Goal: Use online tool/utility: Utilize a website feature to perform a specific function

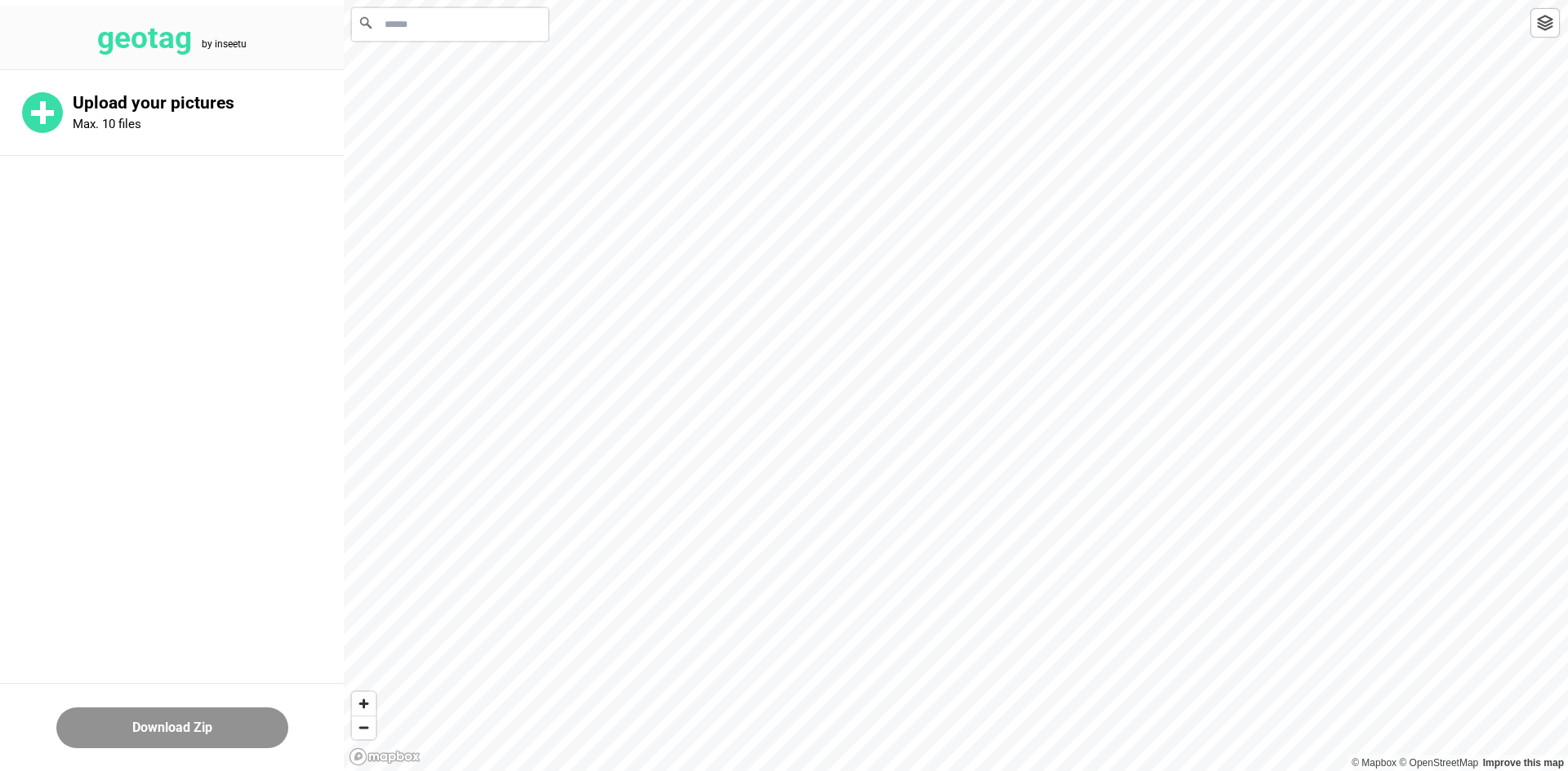
click at [496, 28] on input "Search" at bounding box center [450, 24] width 196 height 33
paste input "**********"
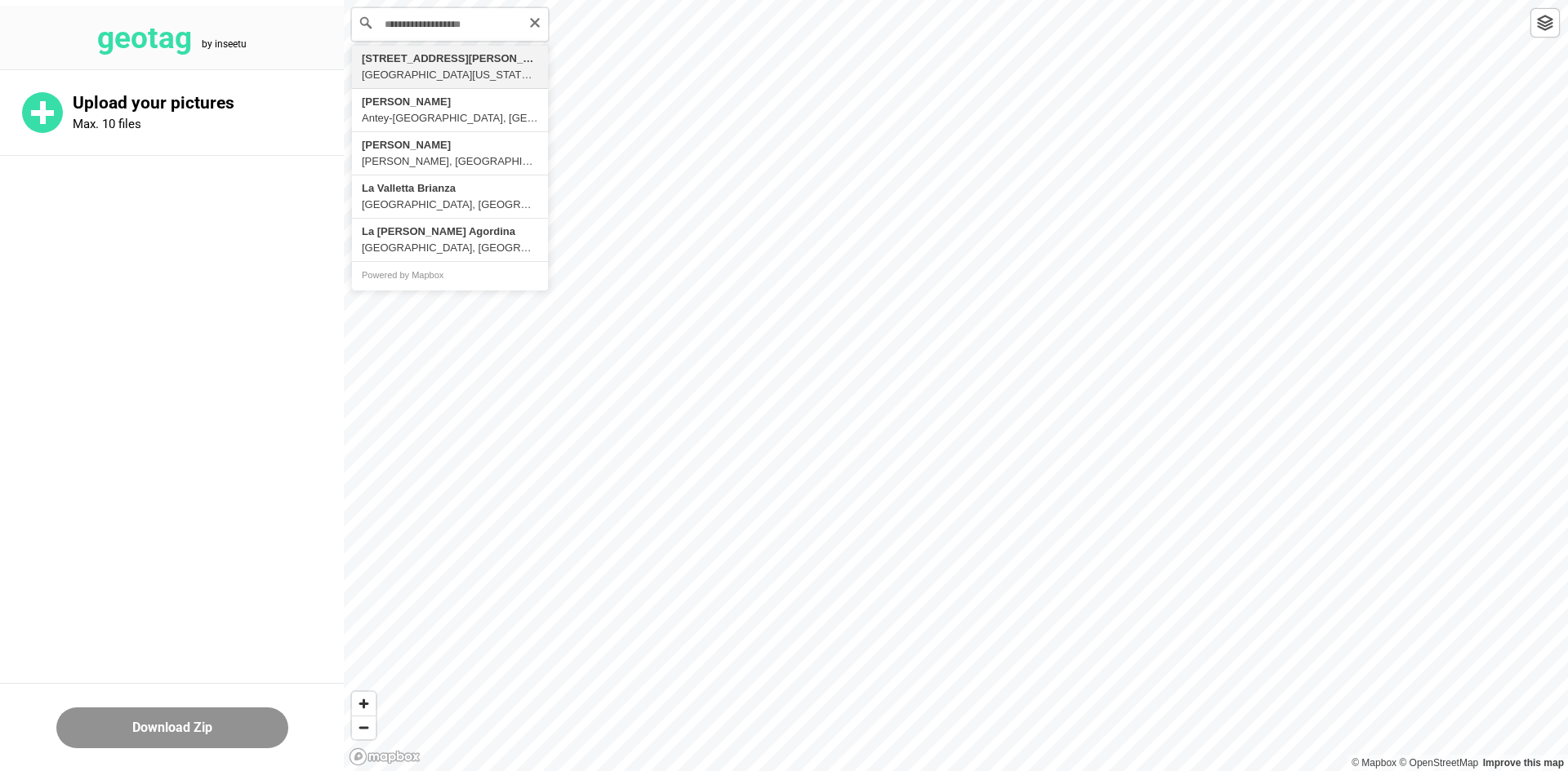
type input "**********"
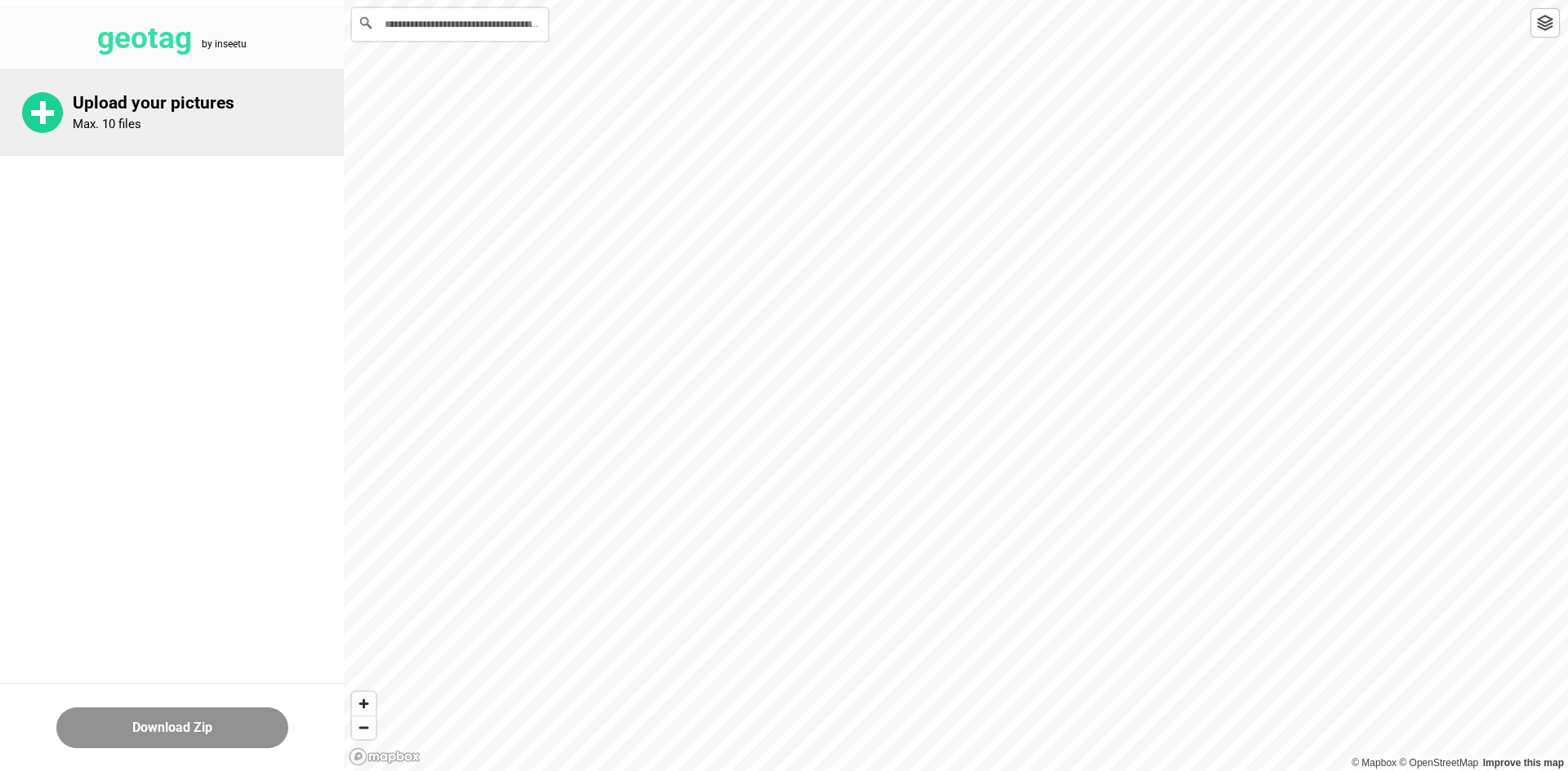
click at [166, 132] on div "Upload your pictures Max. 10 files" at bounding box center [172, 112] width 343 height 85
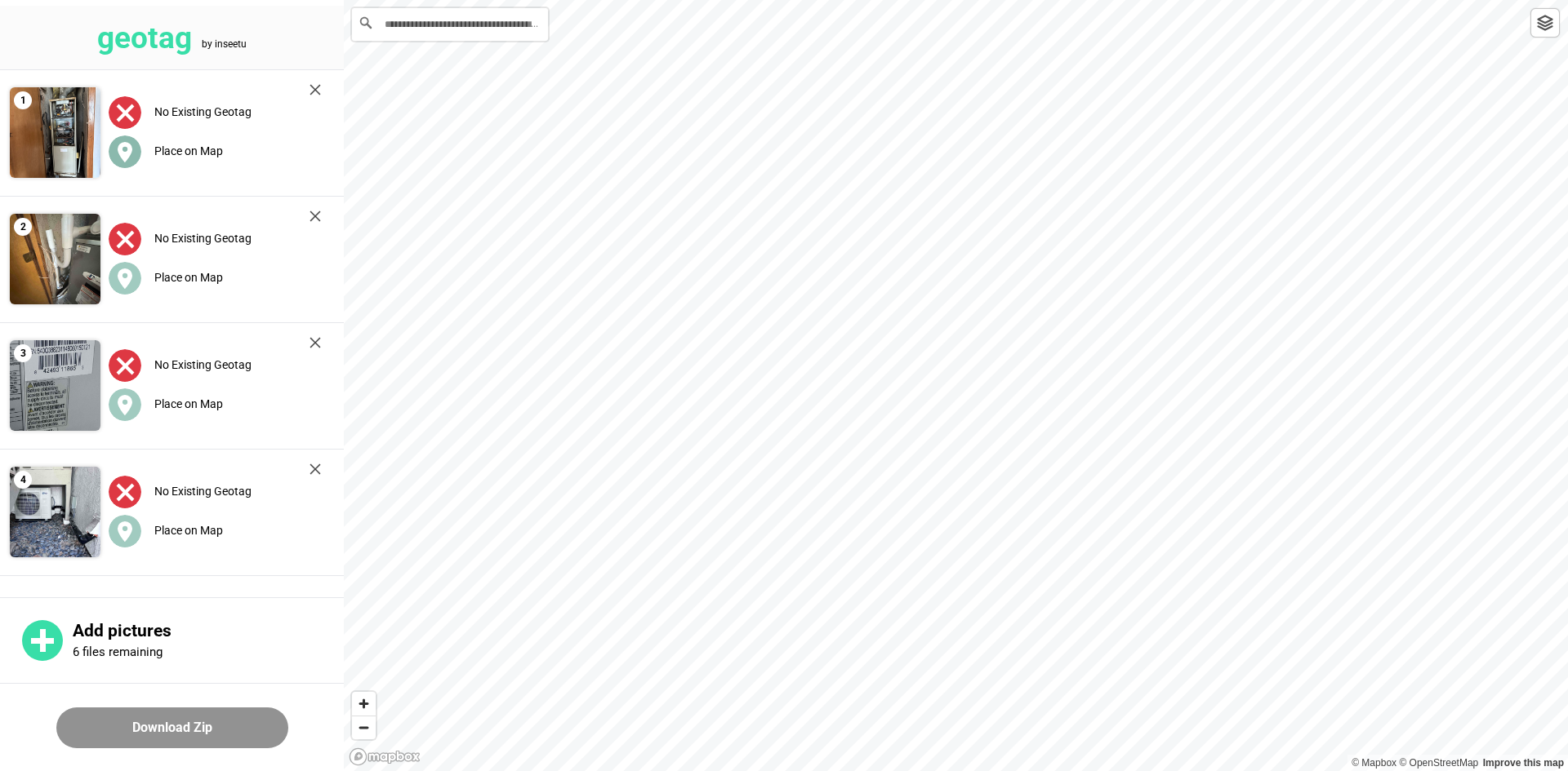
click at [201, 154] on label "Place on Map" at bounding box center [188, 150] width 69 height 13
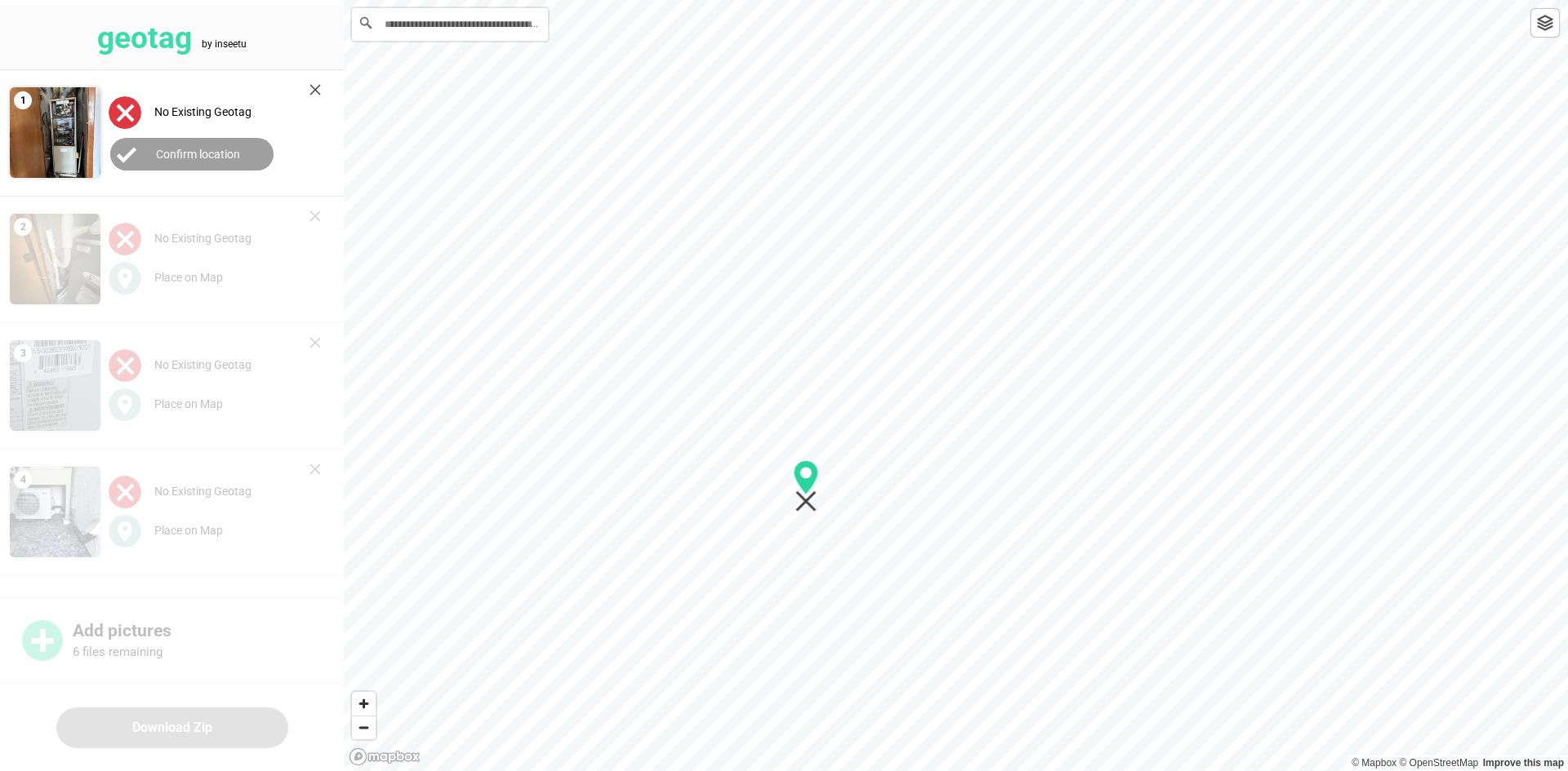
drag, startPoint x: 743, startPoint y: 343, endPoint x: 814, endPoint y: 506, distance: 177.8
click at [813, 503] on icon "Map marker" at bounding box center [806, 487] width 25 height 52
click at [206, 162] on button "Confirm location" at bounding box center [192, 154] width 163 height 33
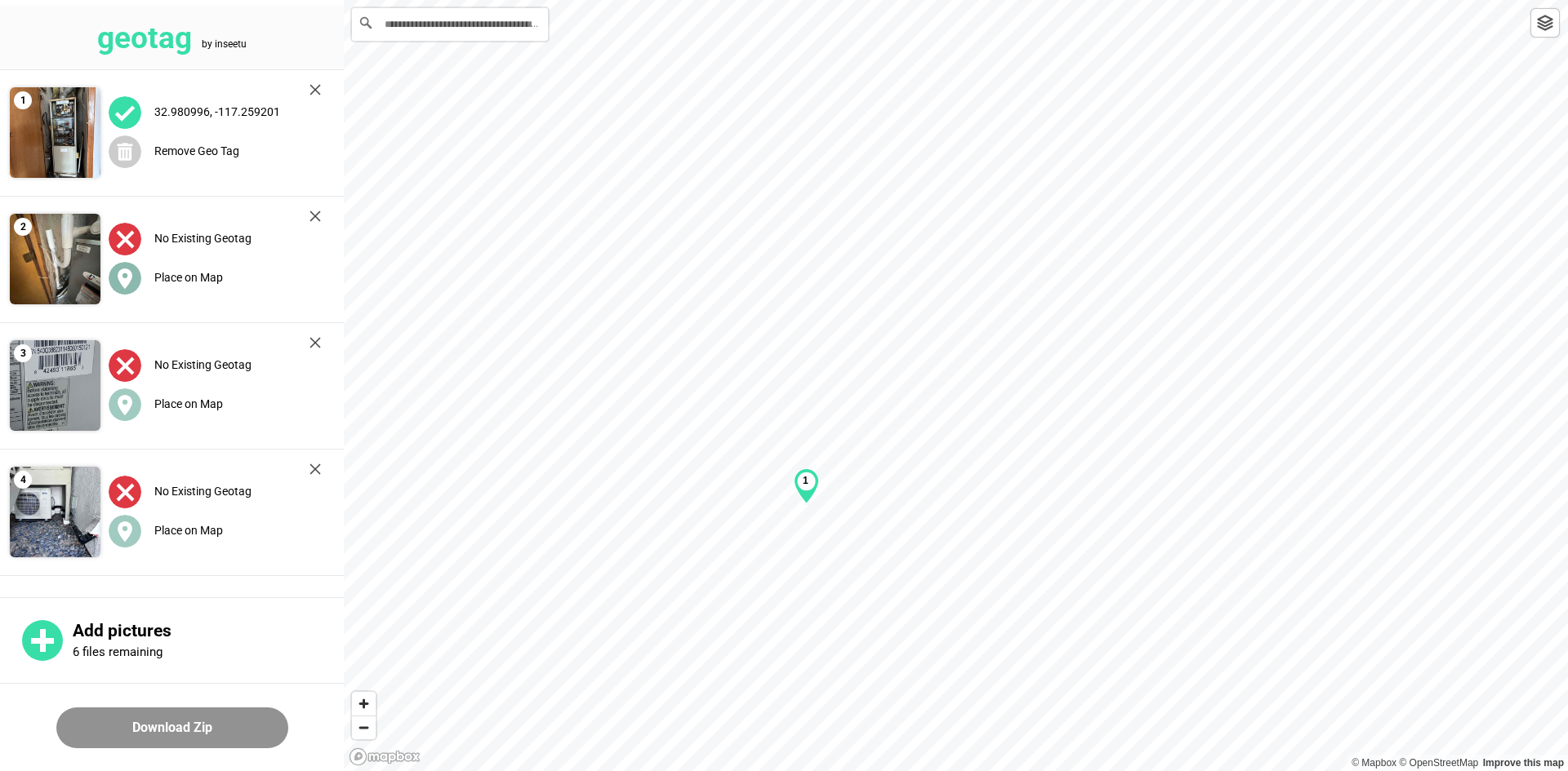
click at [183, 273] on label "Place on Map" at bounding box center [188, 276] width 69 height 13
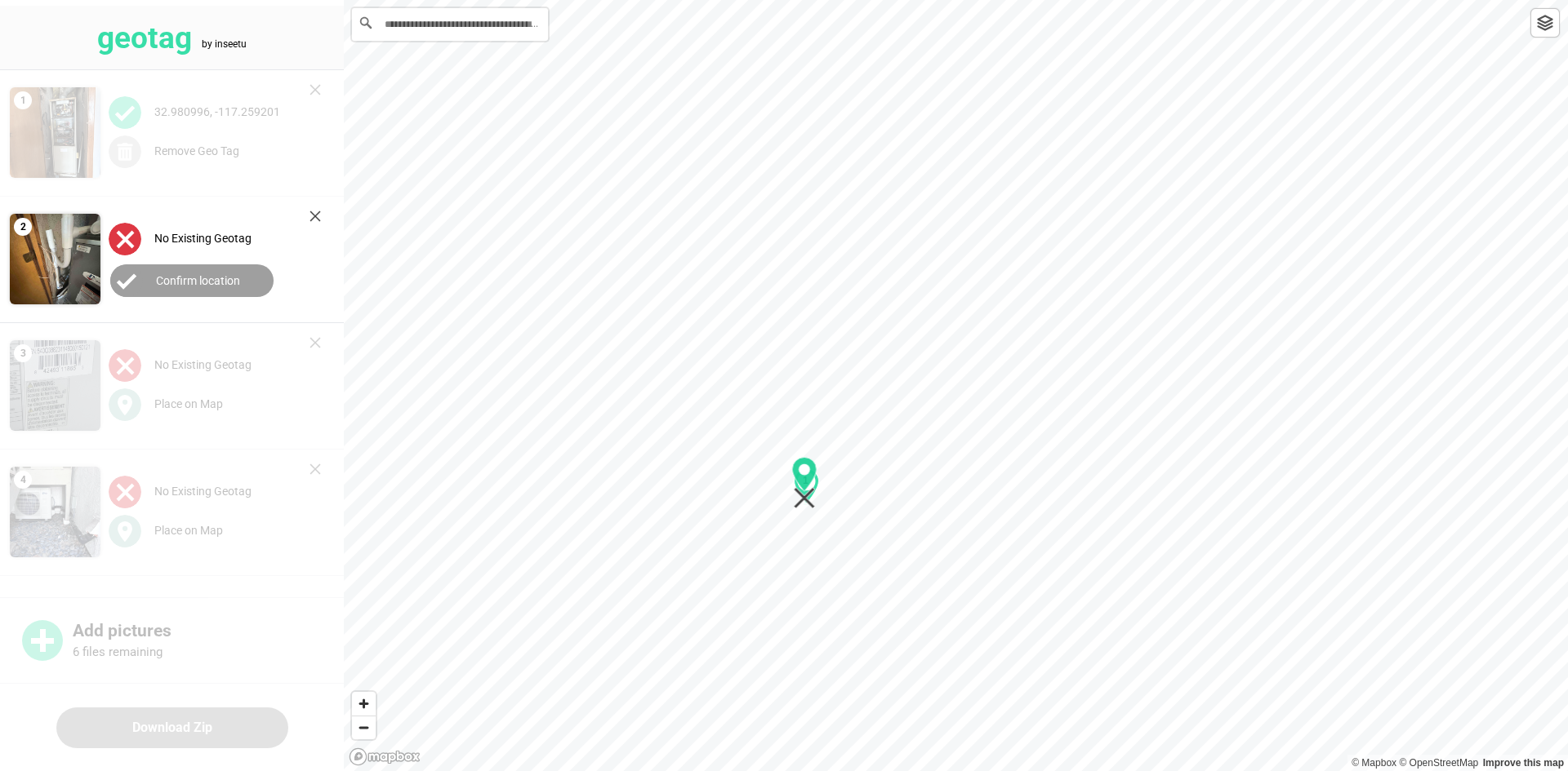
drag, startPoint x: 961, startPoint y: 400, endPoint x: 800, endPoint y: 492, distance: 185.4
click at [810, 0] on div "1" at bounding box center [955, 0] width 1224 height 0
click at [155, 250] on div "No Existing Geotag" at bounding box center [214, 239] width 212 height 34
click at [171, 276] on label "Confirm location" at bounding box center [198, 280] width 84 height 13
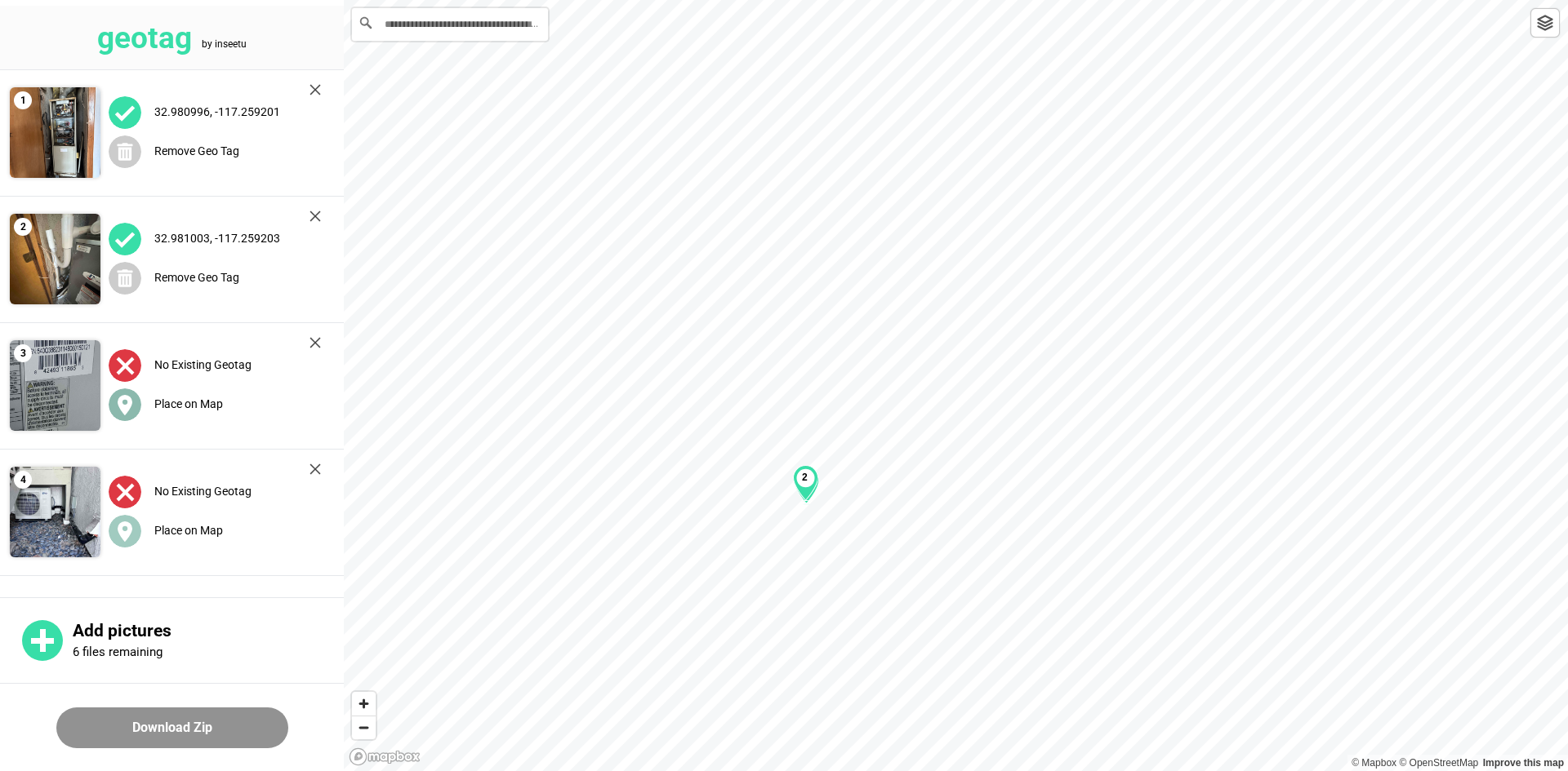
drag, startPoint x: 152, startPoint y: 385, endPoint x: 169, endPoint y: 398, distance: 21.4
click at [153, 387] on div "No Existing Geotag Place on Map" at bounding box center [215, 386] width 229 height 114
click at [173, 399] on label "Place on Map" at bounding box center [188, 403] width 69 height 13
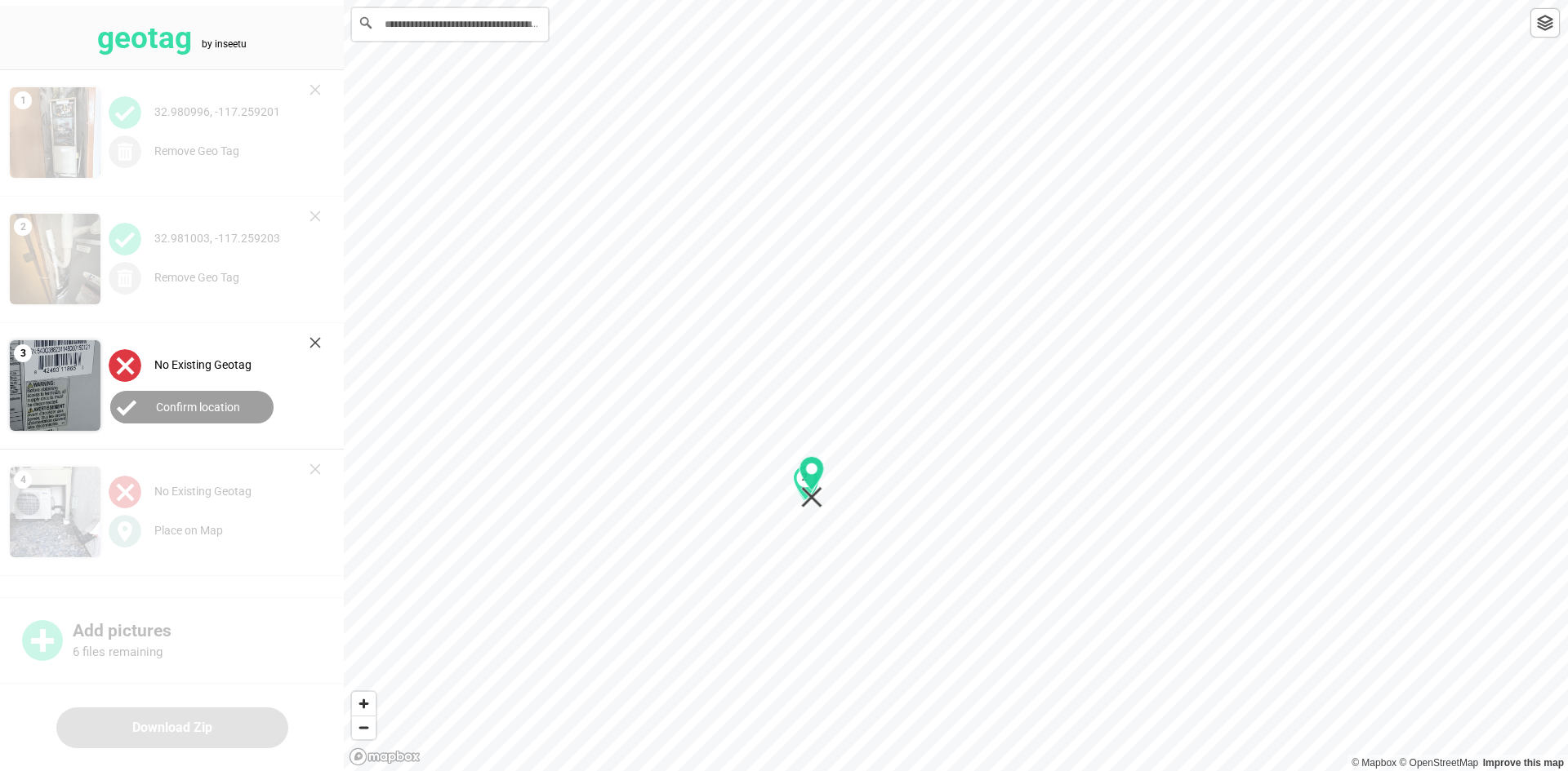
click at [809, 0] on div "1 2" at bounding box center [955, 0] width 1224 height 0
click at [178, 398] on button "Confirm location" at bounding box center [192, 407] width 163 height 33
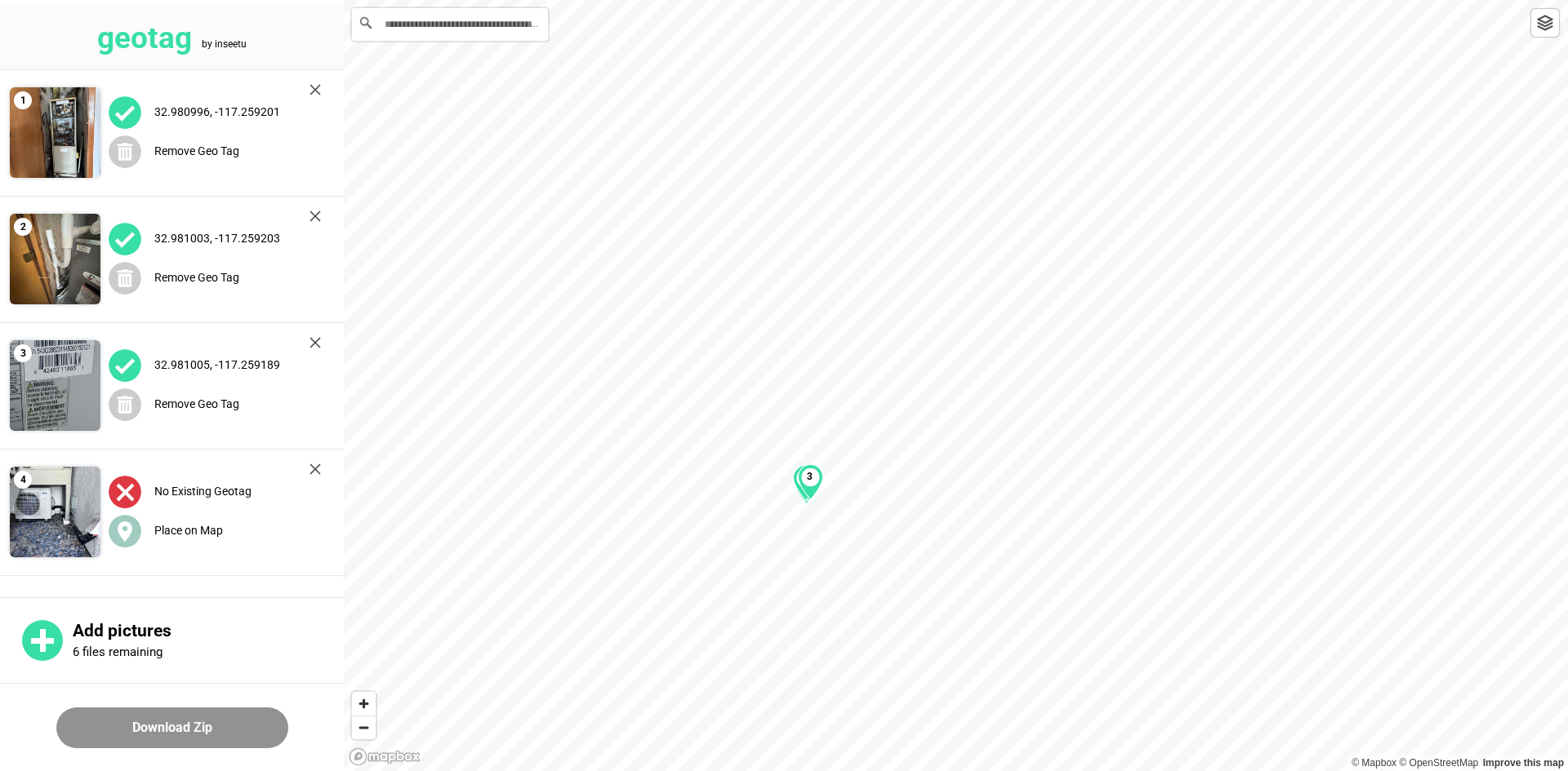
drag, startPoint x: 168, startPoint y: 520, endPoint x: 286, endPoint y: 510, distance: 118.4
click at [170, 518] on div "Place on Map" at bounding box center [214, 530] width 212 height 34
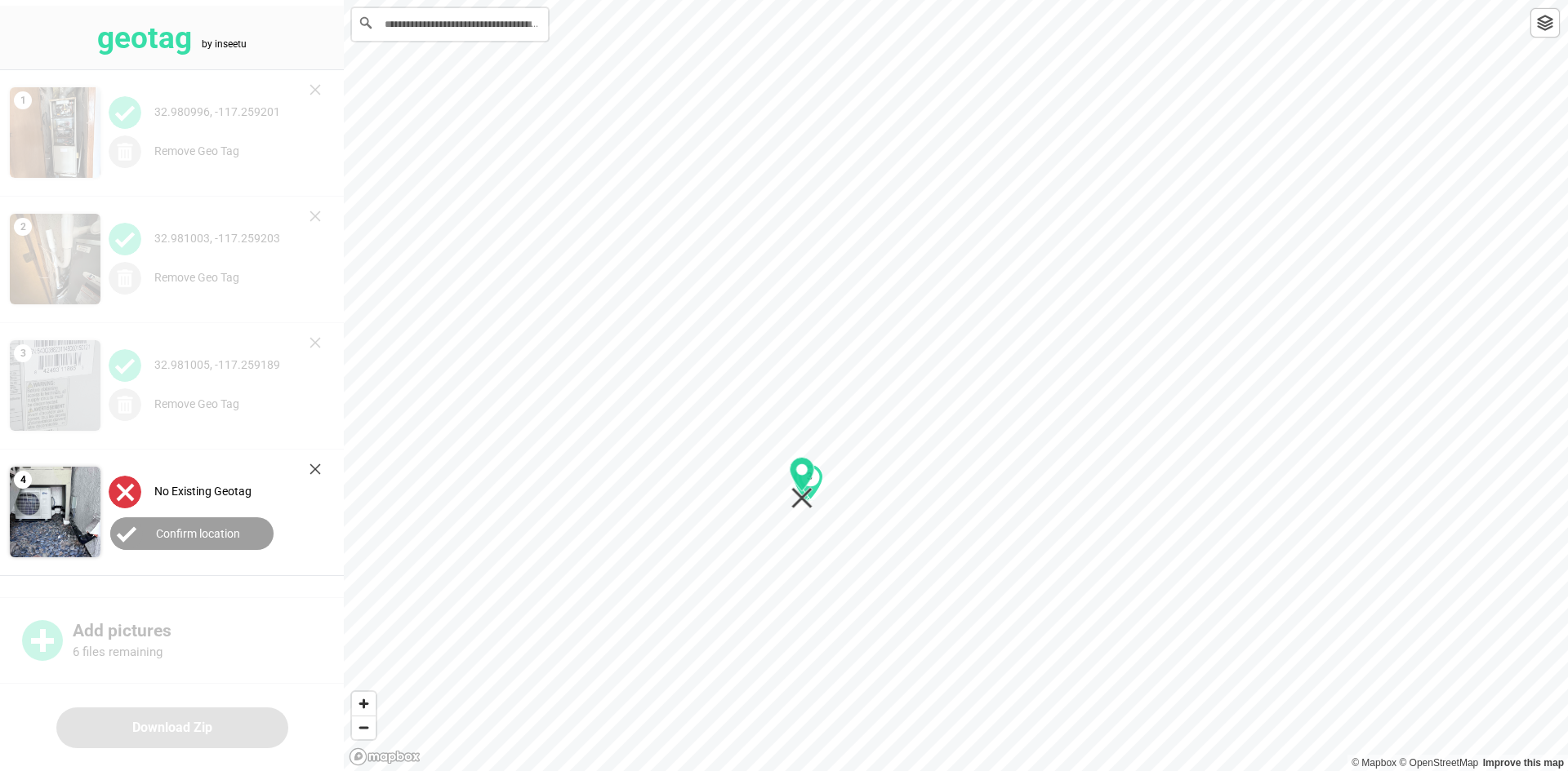
drag, startPoint x: 965, startPoint y: 402, endPoint x: 812, endPoint y: 467, distance: 166.2
click at [811, 0] on div "1 2 3" at bounding box center [955, 0] width 1224 height 0
click at [206, 539] on button "Confirm location" at bounding box center [192, 533] width 163 height 33
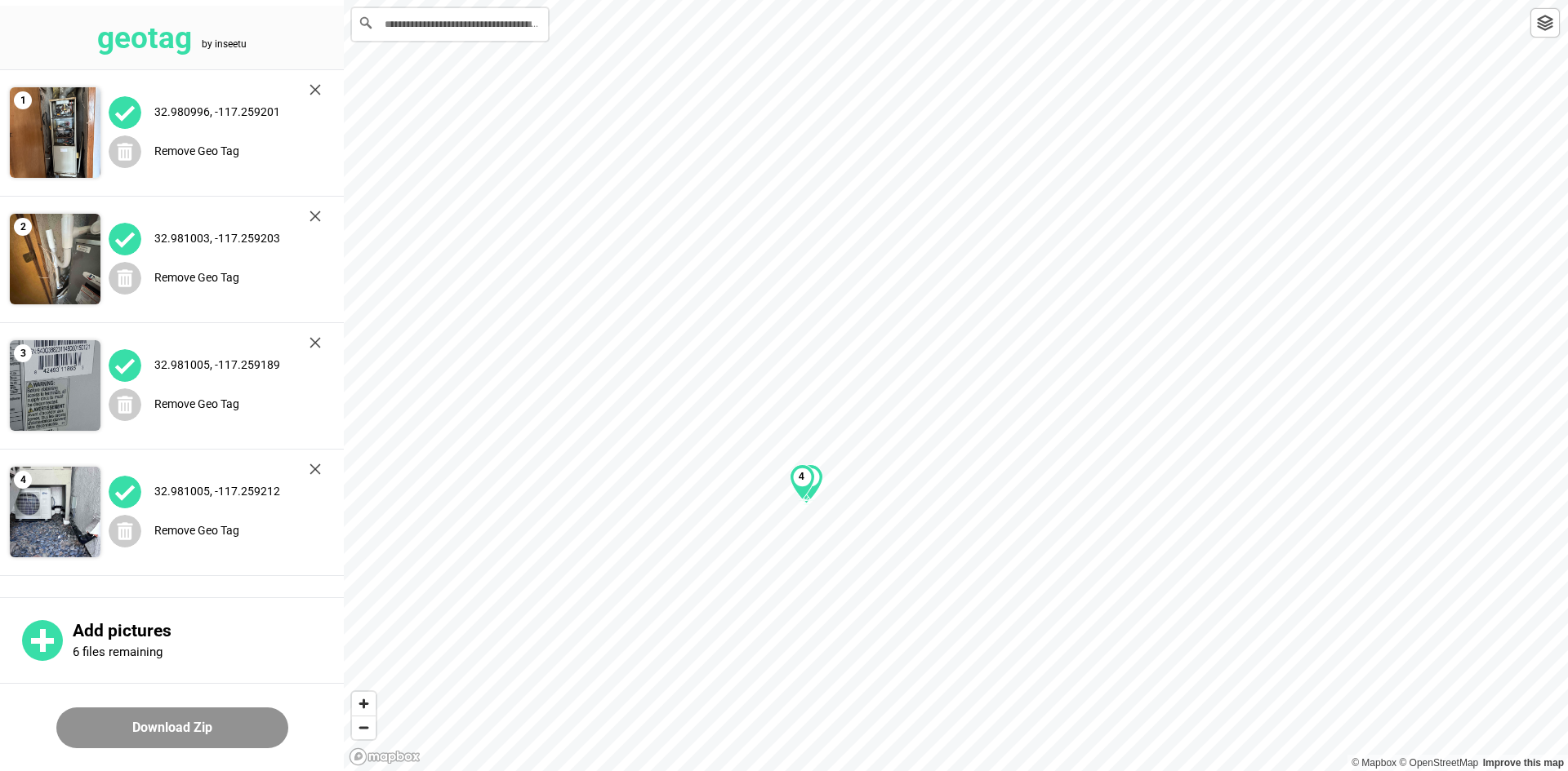
click at [209, 723] on button "Download Zip" at bounding box center [172, 728] width 232 height 41
